Goal: Task Accomplishment & Management: Manage account settings

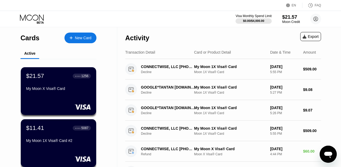
click at [291, 16] on div "$21.57" at bounding box center [292, 17] width 18 height 6
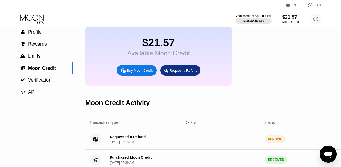
scroll to position [21, 0]
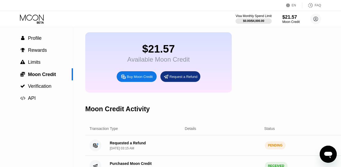
click at [98, 145] on circle at bounding box center [96, 146] width 12 height 12
click at [125, 145] on div "Requested a Refund" at bounding box center [128, 143] width 36 height 4
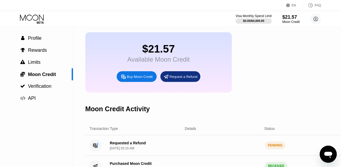
click at [125, 145] on div "Requested a Refund" at bounding box center [128, 143] width 36 height 4
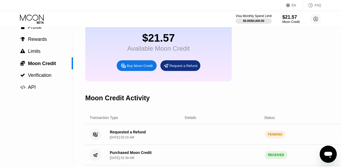
scroll to position [0, 0]
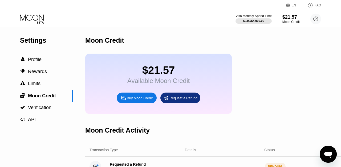
click at [30, 21] on icon at bounding box center [32, 18] width 25 height 9
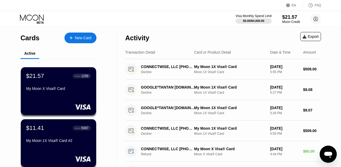
click at [289, 21] on div "Moon Credit" at bounding box center [292, 22] width 18 height 4
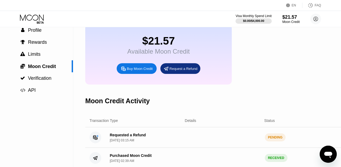
scroll to position [34, 0]
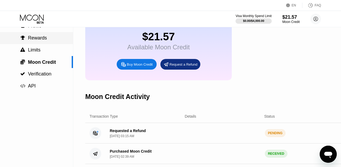
click at [28, 40] on span "Rewards" at bounding box center [37, 37] width 19 height 5
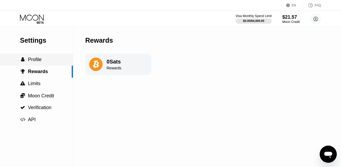
click at [38, 64] on div " Profile" at bounding box center [36, 60] width 73 height 12
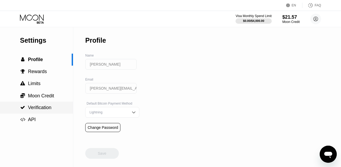
click at [41, 108] on span "Verification" at bounding box center [39, 107] width 23 height 5
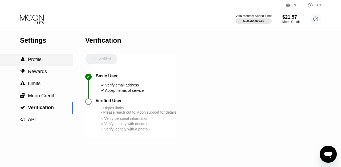
click at [35, 62] on span "Profile" at bounding box center [35, 59] width 14 height 5
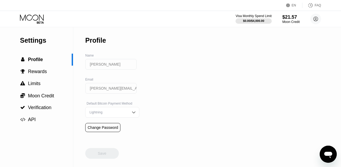
click at [34, 38] on div "Settings" at bounding box center [46, 41] width 53 height 8
click at [34, 42] on div "Settings" at bounding box center [46, 41] width 53 height 8
click at [35, 22] on icon at bounding box center [32, 18] width 25 height 9
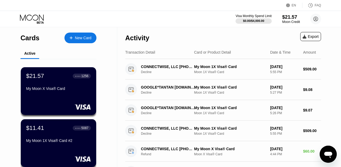
click at [291, 18] on div "$21.57" at bounding box center [292, 17] width 18 height 6
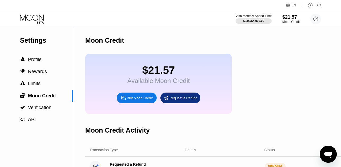
scroll to position [62, 0]
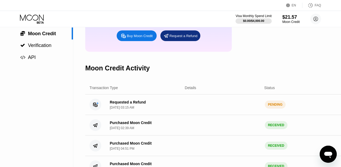
click at [126, 103] on div "Requested a Refund" at bounding box center [128, 102] width 36 height 4
